Goal: Find specific page/section: Locate a particular part of the current website

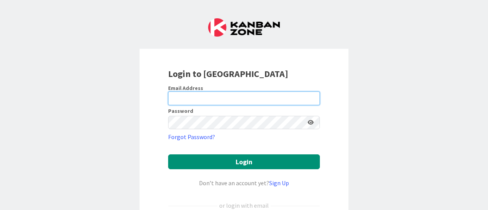
click at [189, 100] on input "email" at bounding box center [244, 99] width 152 height 14
type input "Robert.heckerl@knoxschools.org"
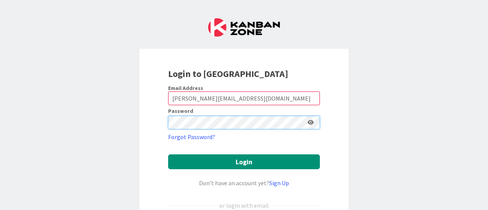
click at [168, 154] on button "Login" at bounding box center [244, 161] width 152 height 15
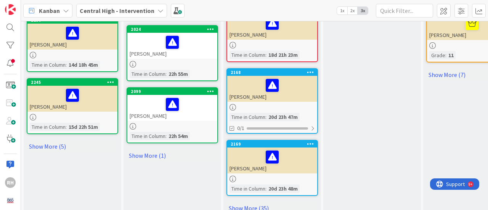
scroll to position [547, 0]
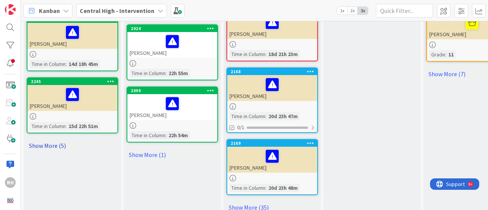
click at [41, 140] on link "Show More (5)" at bounding box center [73, 146] width 92 height 12
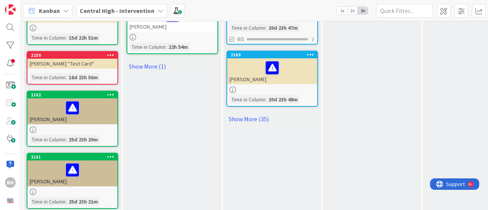
scroll to position [636, 0]
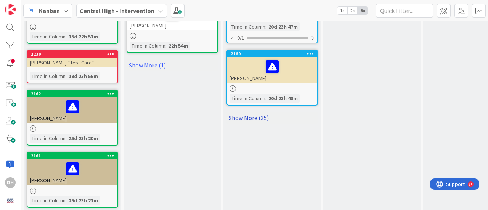
click at [259, 112] on link "Show More (35)" at bounding box center [272, 118] width 92 height 12
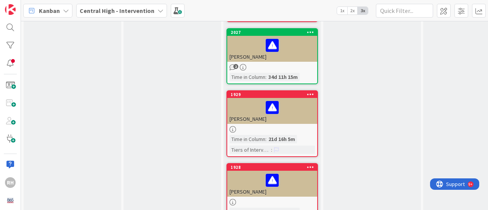
scroll to position [1640, 0]
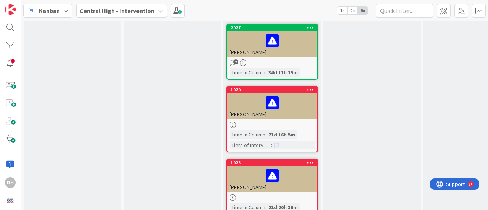
click at [297, 95] on div at bounding box center [272, 103] width 85 height 16
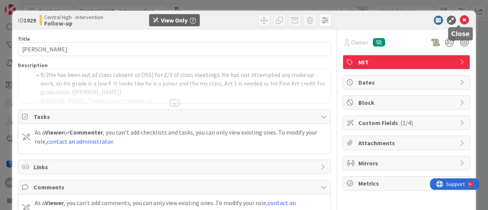
click at [460, 18] on icon at bounding box center [464, 20] width 9 height 9
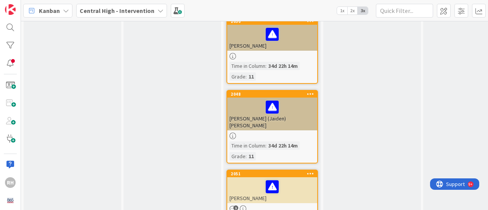
scroll to position [2356, 0]
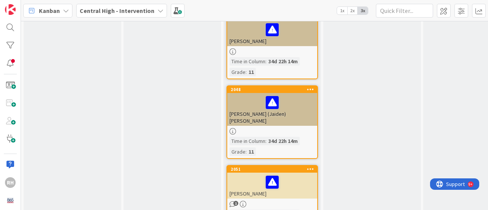
click at [296, 95] on div at bounding box center [272, 103] width 85 height 16
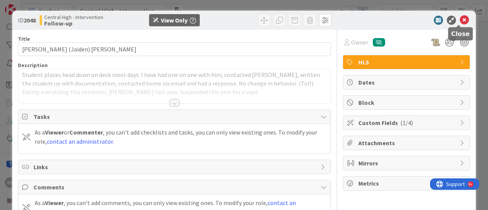
click at [460, 20] on icon at bounding box center [464, 20] width 9 height 9
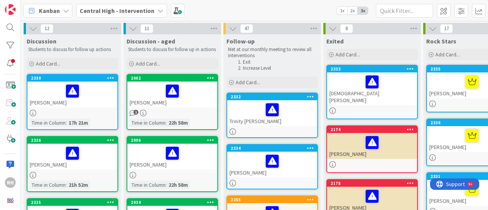
click at [389, 187] on div "[PERSON_NAME]" at bounding box center [372, 200] width 90 height 26
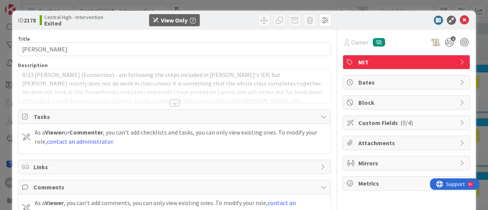
click at [389, 180] on span "Metrics" at bounding box center [407, 183] width 98 height 9
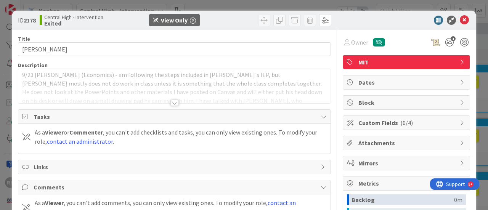
click at [172, 102] on div at bounding box center [174, 103] width 8 height 6
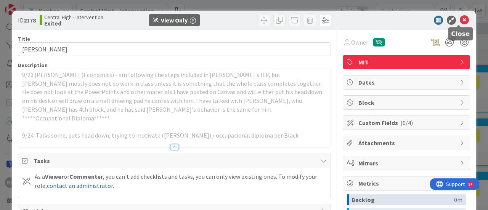
click at [460, 19] on icon at bounding box center [464, 20] width 9 height 9
click at [460, 18] on icon at bounding box center [464, 20] width 9 height 9
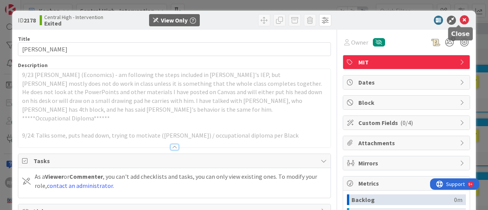
click at [460, 18] on icon at bounding box center [464, 20] width 9 height 9
click at [410, 4] on div "ID 2178 Central High - Intervention Exited View Only Title 13 / 128 Joshua Horn…" at bounding box center [244, 105] width 488 height 210
click at [460, 18] on icon at bounding box center [464, 20] width 9 height 9
click at [447, 21] on icon at bounding box center [451, 20] width 9 height 9
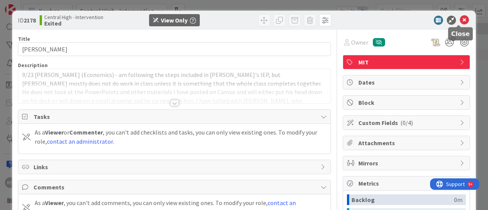
click at [460, 18] on icon at bounding box center [464, 20] width 9 height 9
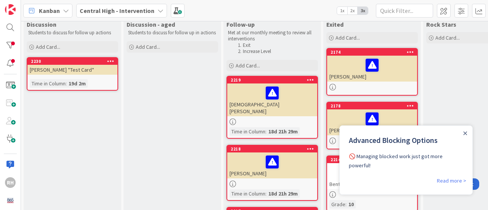
scroll to position [18, 0]
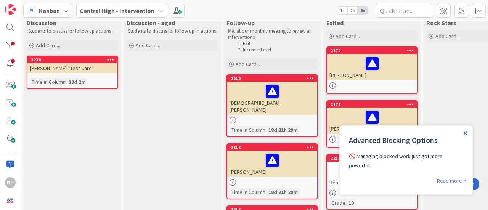
click at [465, 132] on icon "Close Announcement" at bounding box center [465, 134] width 4 height 4
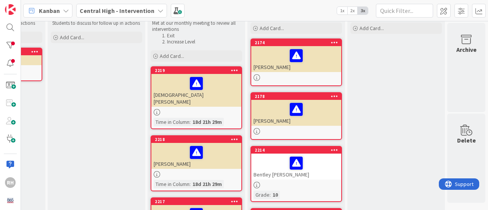
scroll to position [0, 82]
